Goal: Transaction & Acquisition: Purchase product/service

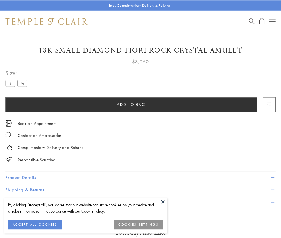
scroll to position [11, 0]
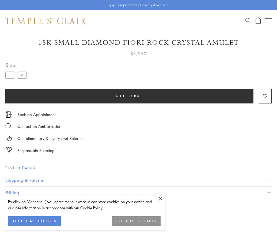
click at [129, 96] on span "Add to bag" at bounding box center [130, 96] width 28 height 6
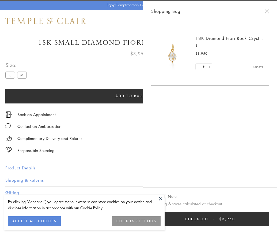
click at [269, 223] on button "Checkout $3,950" at bounding box center [210, 219] width 118 height 14
